Goal: Find specific page/section: Find specific page/section

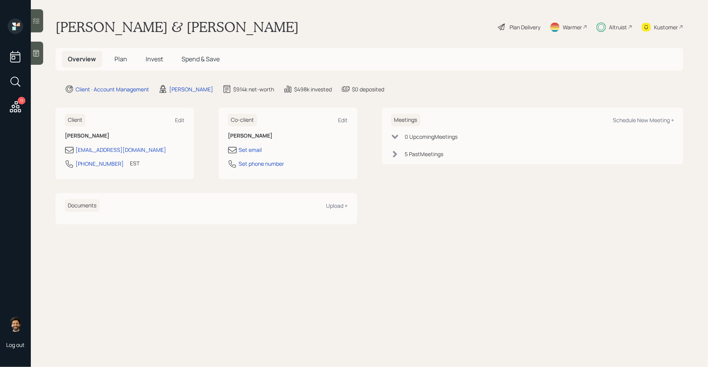
click at [606, 19] on div "Altruist" at bounding box center [615, 27] width 36 height 17
click at [612, 28] on div "Altruist" at bounding box center [618, 27] width 18 height 8
click at [121, 63] on h5 "Plan" at bounding box center [120, 59] width 25 height 17
